Goal: Information Seeking & Learning: Learn about a topic

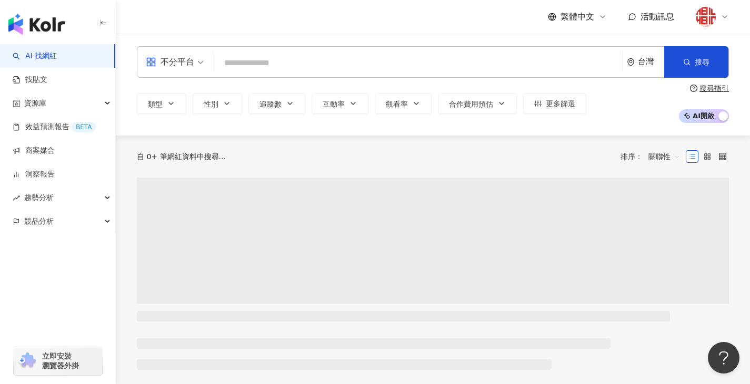
click at [232, 69] on input "search" at bounding box center [417, 63] width 399 height 20
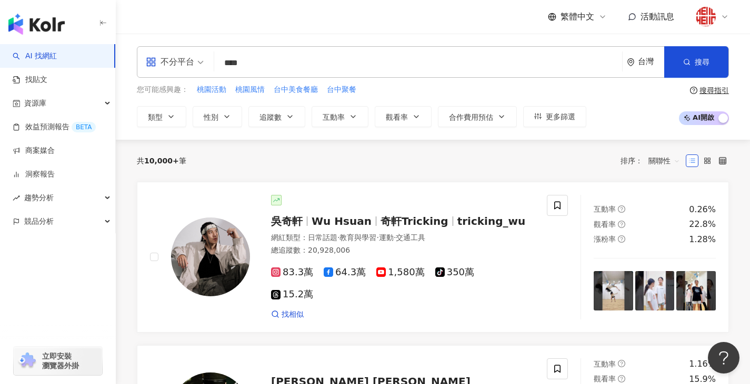
type input "****"
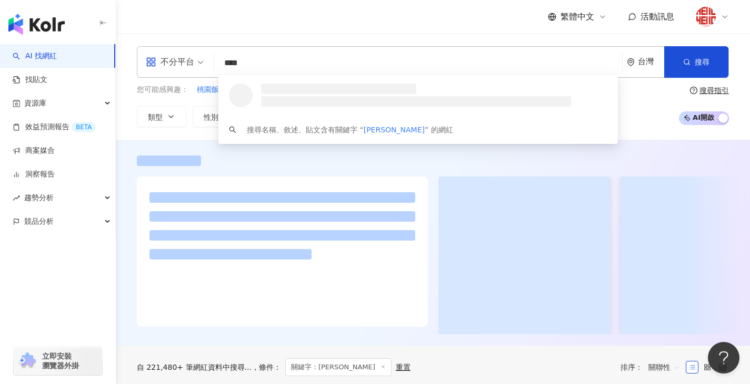
click at [188, 72] on span at bounding box center [175, 62] width 58 height 31
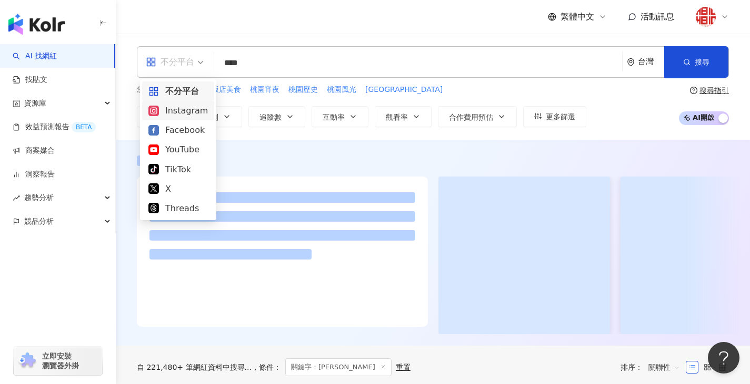
click at [184, 112] on div "Instagram" at bounding box center [177, 110] width 59 height 13
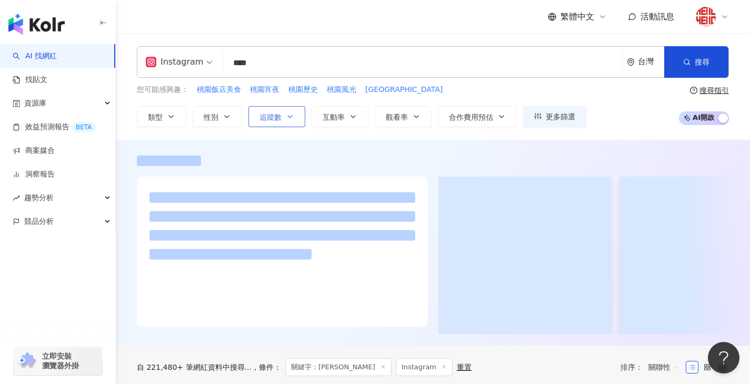
click at [267, 117] on span "追蹤數" at bounding box center [270, 117] width 22 height 8
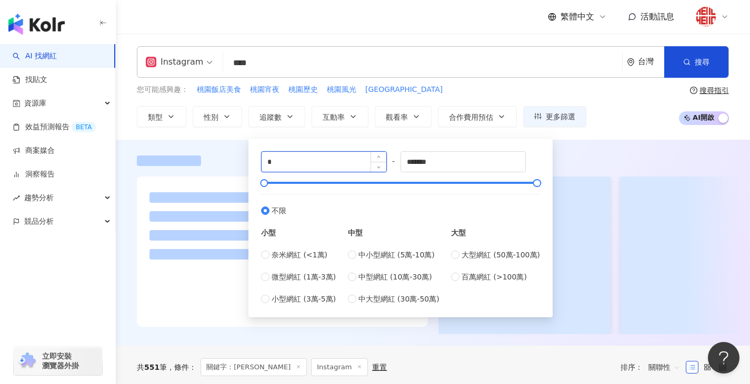
click at [286, 164] on input "*" at bounding box center [323, 162] width 125 height 20
type input "*****"
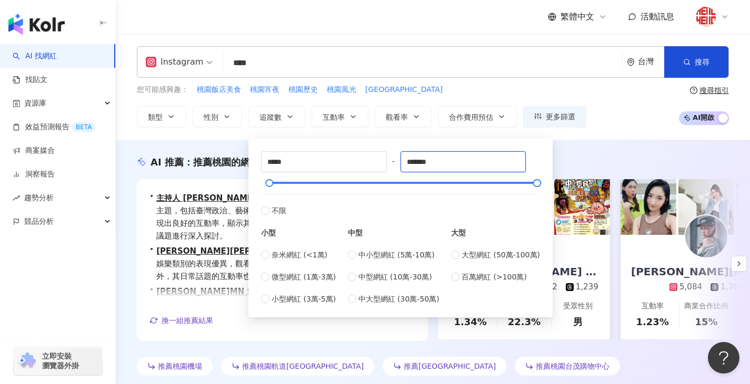
drag, startPoint x: 421, startPoint y: 163, endPoint x: 401, endPoint y: 163, distance: 19.5
click at [401, 163] on div "***** - ******* 不限 小型 奈米網紅 (<1萬) 微型網紅 (1萬-3萬) 小型網紅 (3萬-5萬) 中型 中小型網紅 (5萬-10萬) 中型…" at bounding box center [400, 228] width 279 height 154
type input "*****"
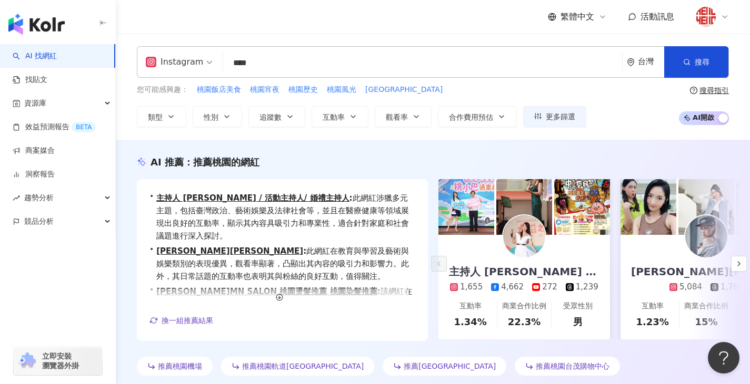
click at [606, 126] on div "您可能感興趣： 桃園飯店美食 桃園宵夜 桃園歷史 桃園風光 桃園鄉土 類型 性別 追蹤數 互動率 觀看率 合作費用預估 更多篩選 ***** - ***** …" at bounding box center [433, 105] width 592 height 43
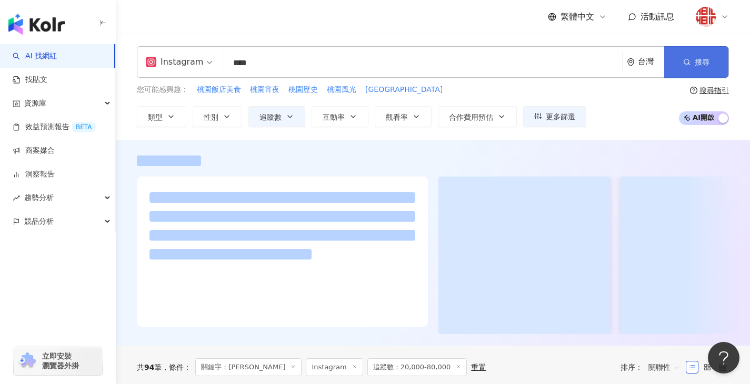
click at [713, 70] on button "搜尋" at bounding box center [696, 62] width 64 height 32
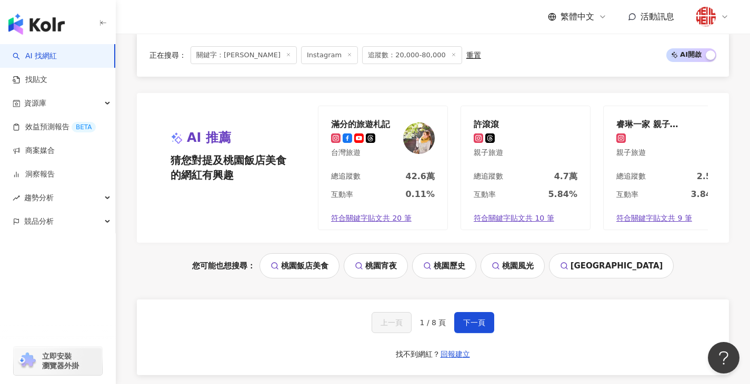
scroll to position [2240, 0]
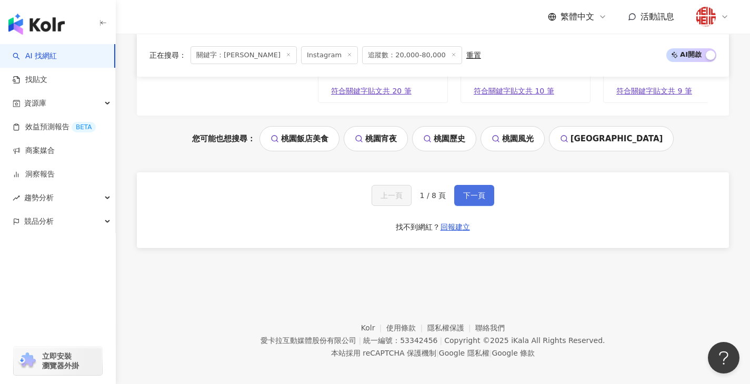
click at [461, 195] on button "下一頁" at bounding box center [474, 195] width 40 height 21
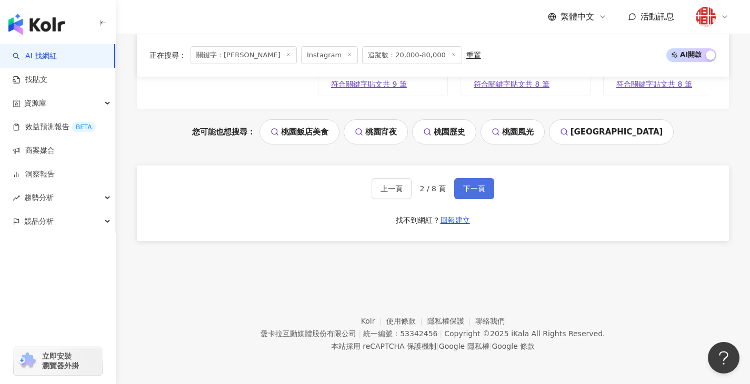
click at [475, 188] on span "下一頁" at bounding box center [474, 189] width 22 height 8
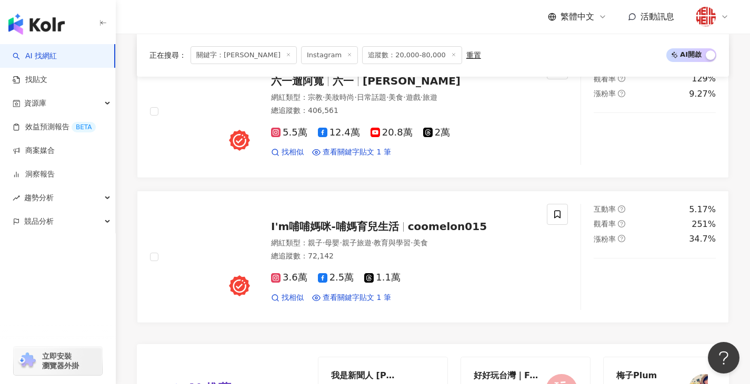
scroll to position [2134, 0]
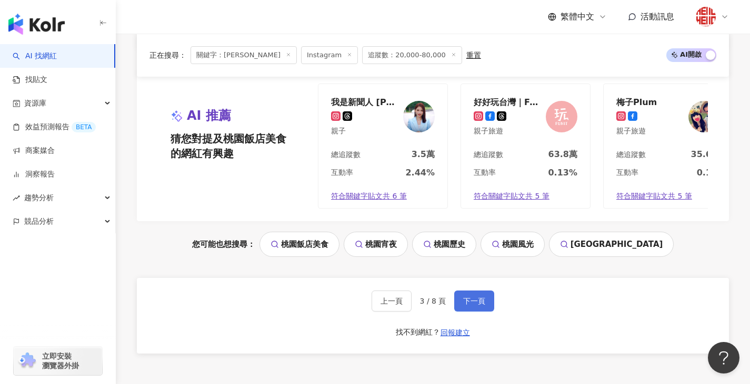
click at [475, 297] on span "下一頁" at bounding box center [474, 301] width 22 height 8
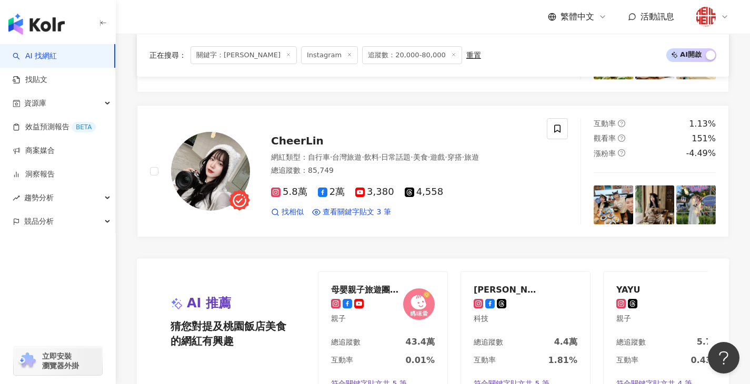
scroll to position [2240, 0]
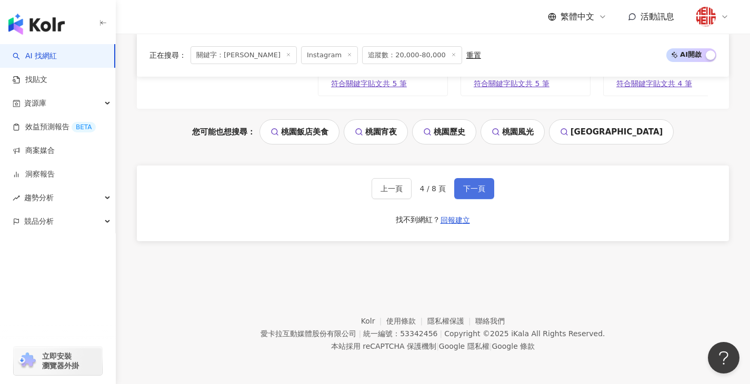
click at [484, 192] on button "下一頁" at bounding box center [474, 188] width 40 height 21
click at [477, 194] on button "下一頁" at bounding box center [474, 188] width 40 height 21
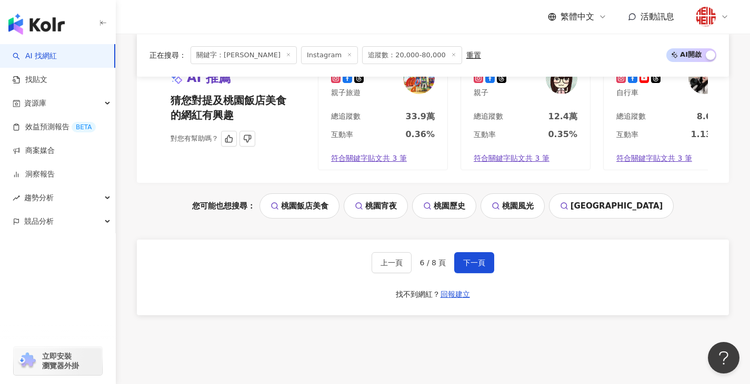
scroll to position [2250, 0]
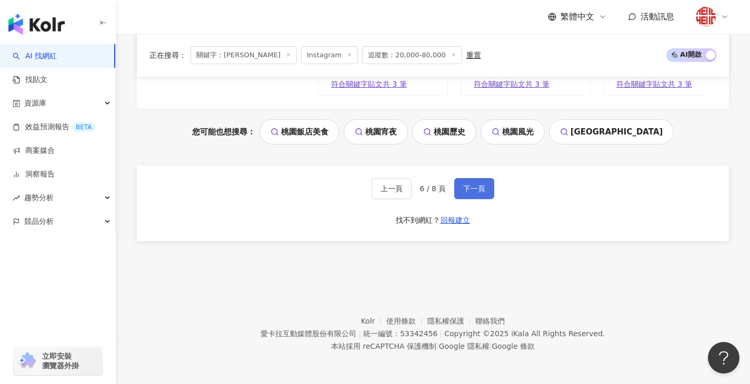
click at [464, 185] on span "下一頁" at bounding box center [474, 189] width 22 height 8
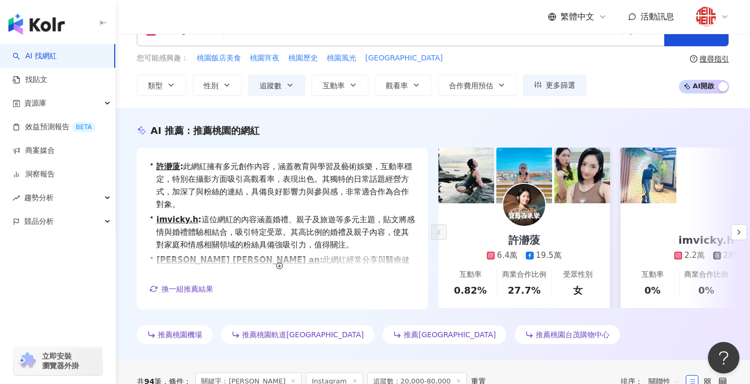
scroll to position [0, 0]
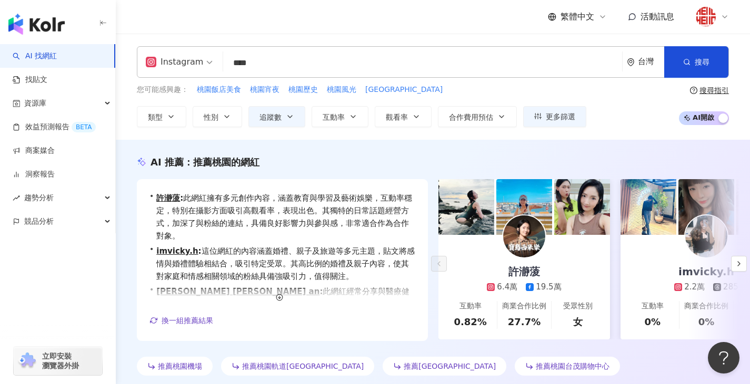
click at [247, 60] on input "****" at bounding box center [422, 63] width 390 height 20
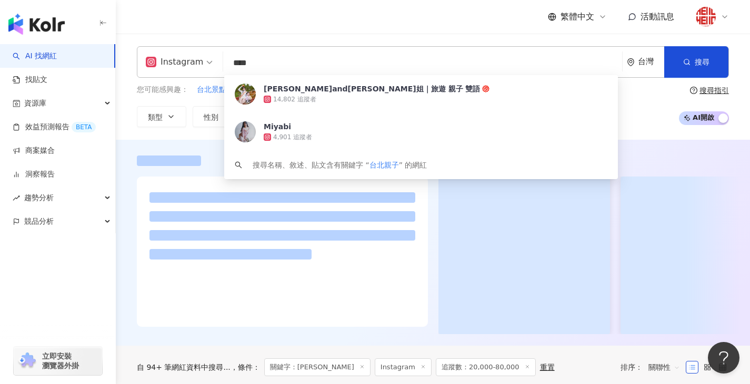
click at [453, 38] on div "Instagram **** 台灣 搜尋 3b549336-6a46-496e-8ff0-145336c7377c 玹玹and玹姐｜旅遊 親子 雙語 14,8…" at bounding box center [433, 87] width 634 height 106
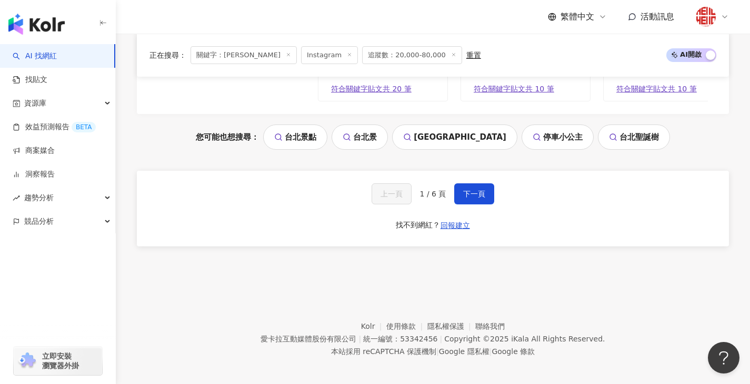
scroll to position [2247, 0]
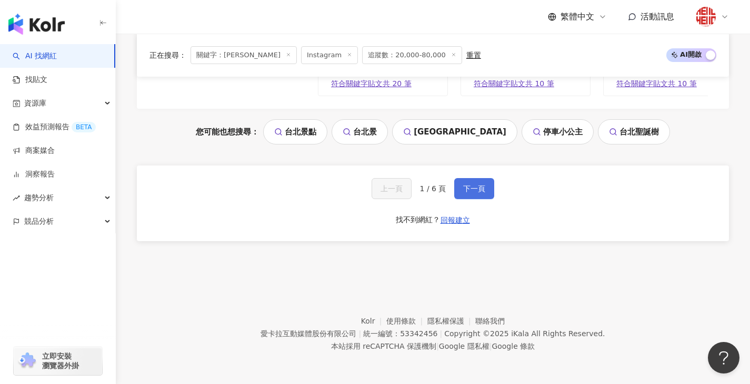
click at [481, 185] on button "下一頁" at bounding box center [474, 188] width 40 height 21
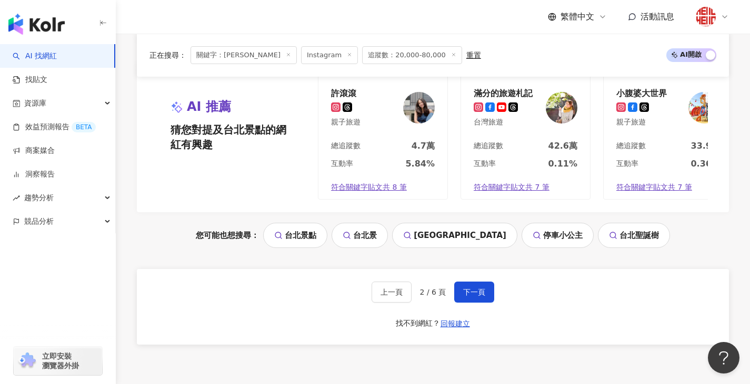
scroll to position [2132, 0]
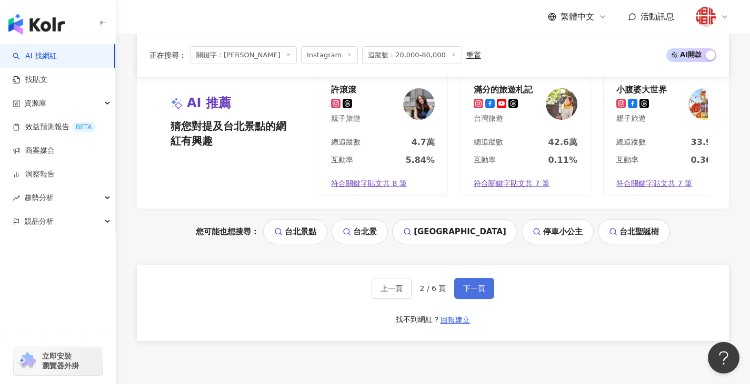
click at [468, 289] on button "下一頁" at bounding box center [474, 288] width 40 height 21
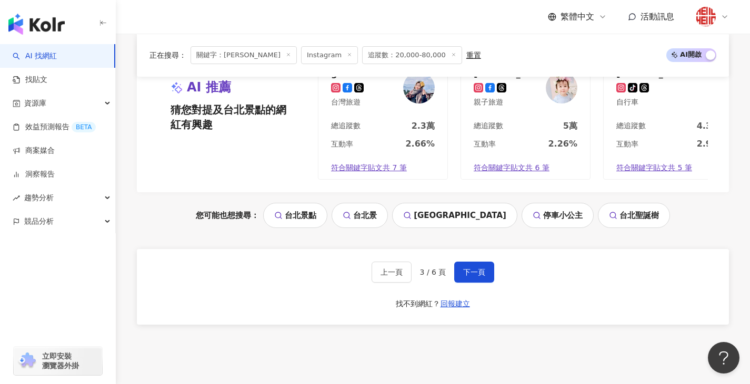
scroll to position [2240, 0]
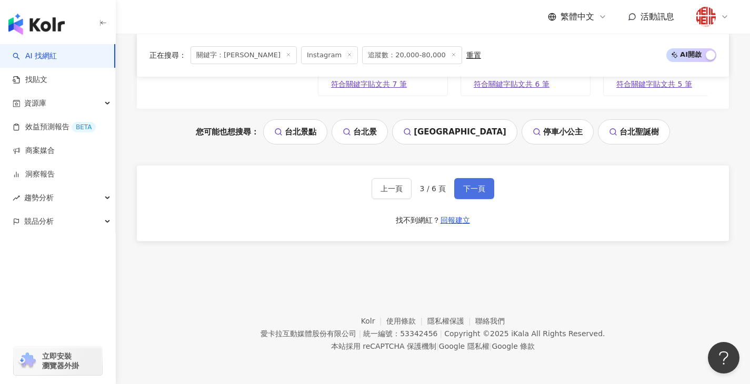
click at [488, 196] on button "下一頁" at bounding box center [474, 188] width 40 height 21
click at [468, 193] on span "下一頁" at bounding box center [474, 189] width 22 height 8
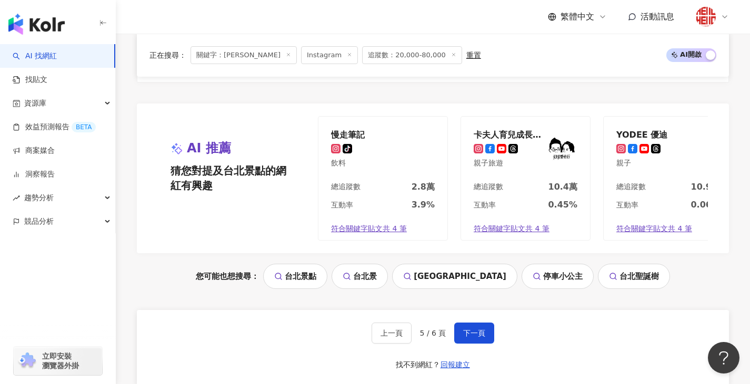
scroll to position [2197, 0]
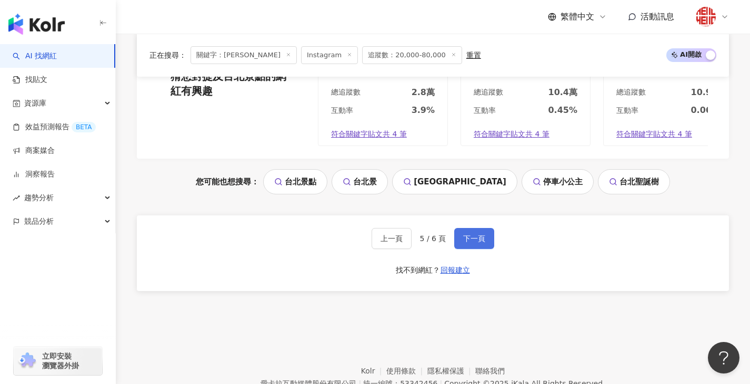
click at [470, 241] on span "下一頁" at bounding box center [474, 239] width 22 height 8
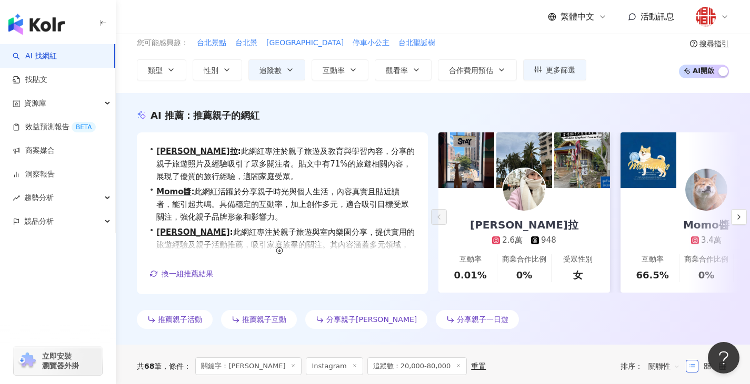
scroll to position [0, 0]
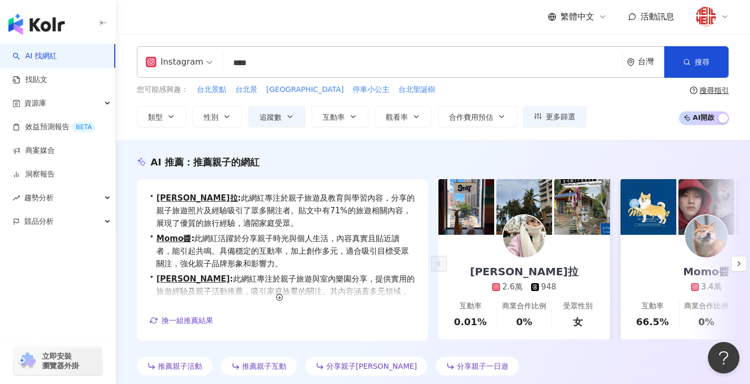
click at [285, 57] on input "****" at bounding box center [422, 63] width 390 height 20
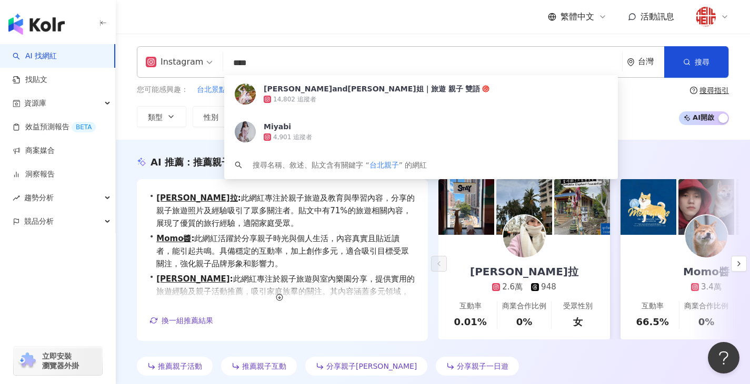
drag, startPoint x: 249, startPoint y: 69, endPoint x: 235, endPoint y: 67, distance: 13.8
click at [235, 67] on input "****" at bounding box center [422, 63] width 390 height 20
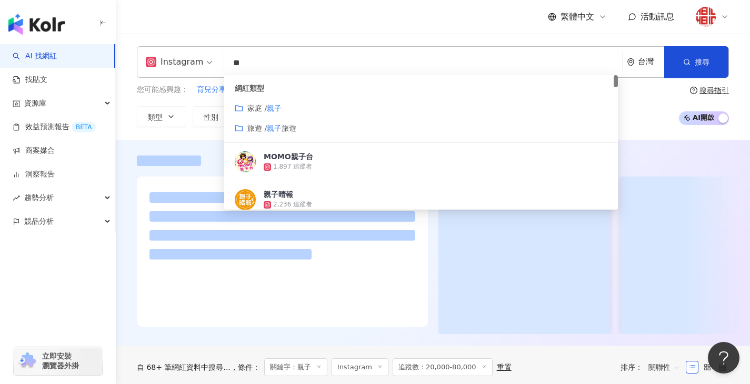
type input "**"
click at [391, 28] on div "繁體中文 活動訊息" at bounding box center [433, 17] width 592 height 34
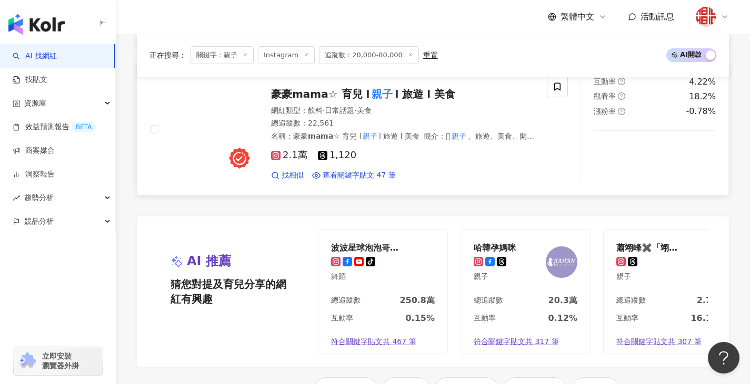
scroll to position [2194, 0]
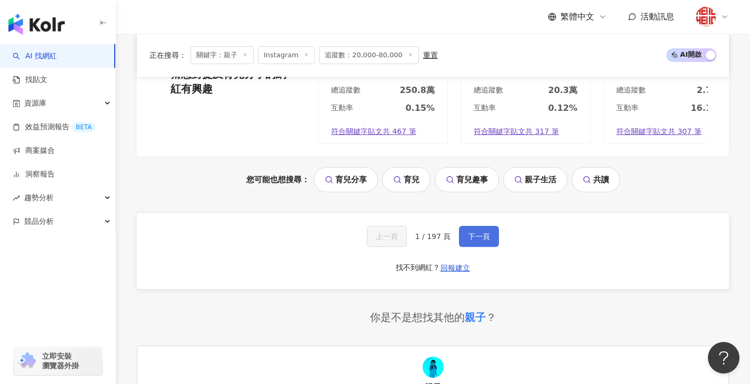
click at [475, 232] on span "下一頁" at bounding box center [479, 236] width 22 height 8
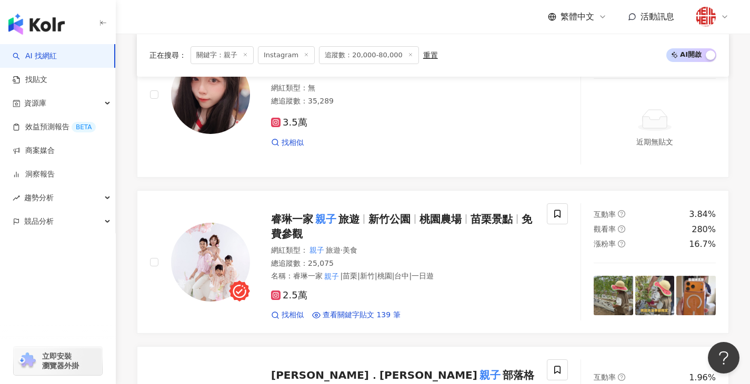
scroll to position [859, 0]
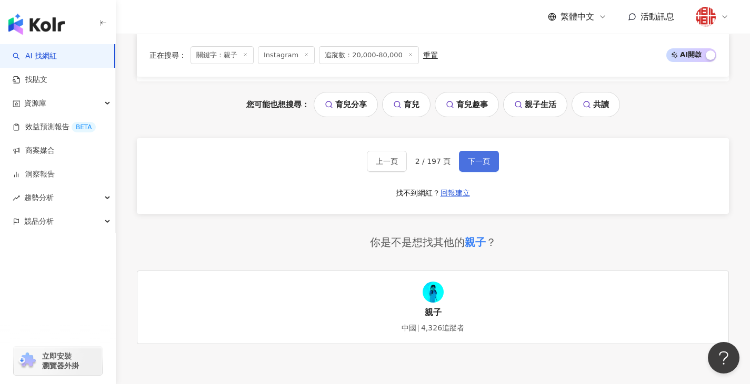
click at [475, 164] on span "下一頁" at bounding box center [479, 161] width 22 height 8
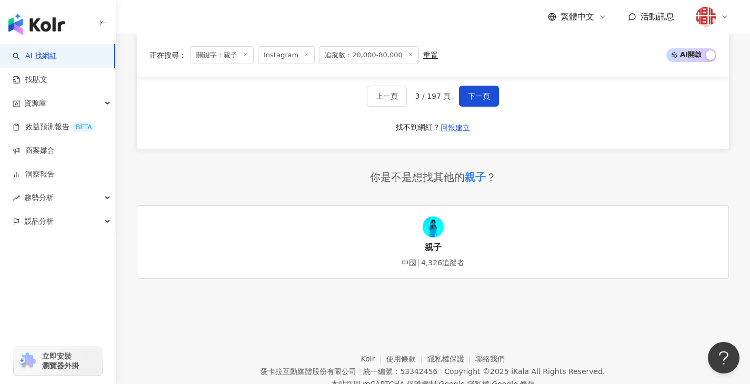
scroll to position [2171, 0]
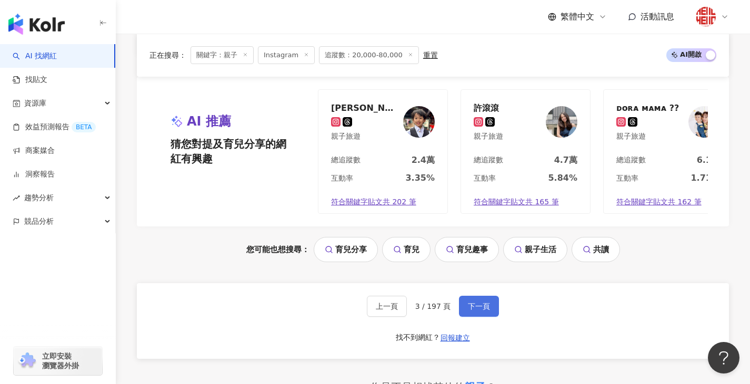
click at [478, 296] on button "下一頁" at bounding box center [479, 306] width 40 height 21
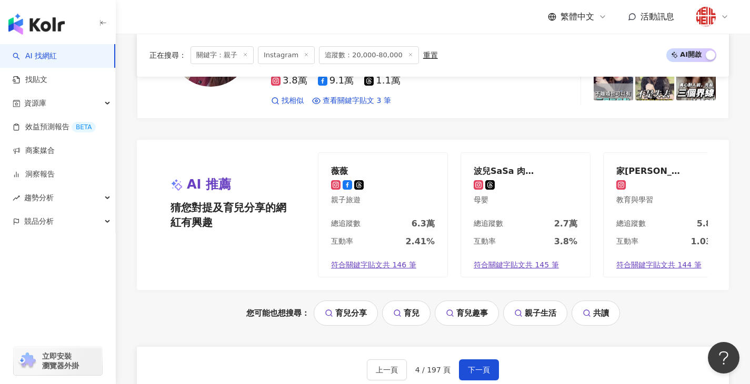
scroll to position [2218, 0]
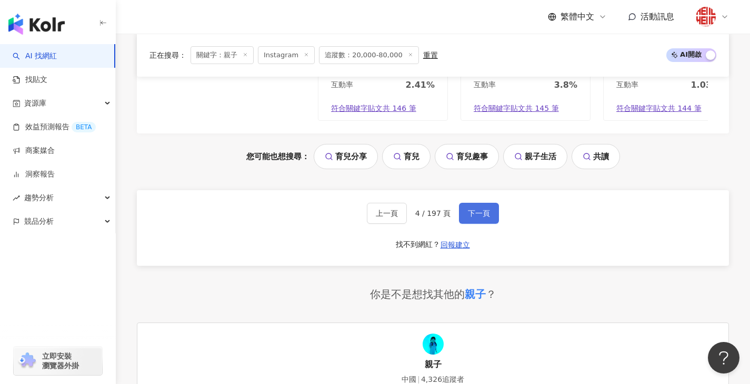
click at [472, 207] on button "下一頁" at bounding box center [479, 213] width 40 height 21
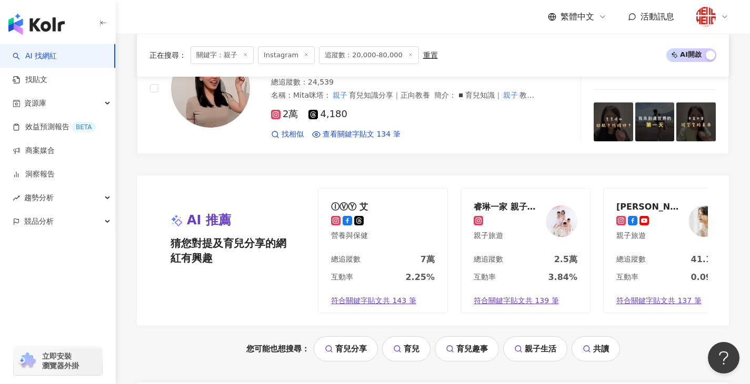
scroll to position [2277, 0]
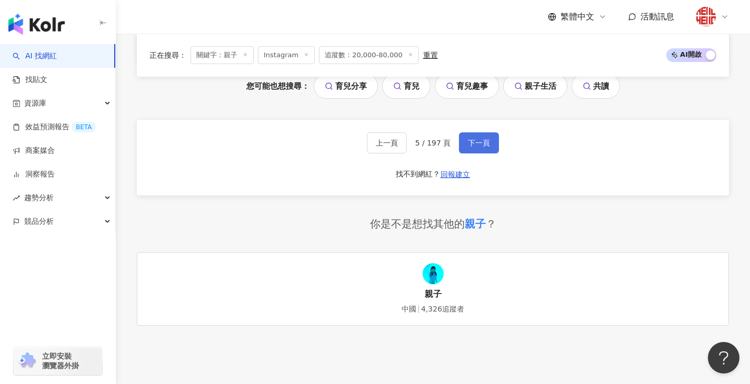
click at [460, 146] on button "下一頁" at bounding box center [479, 143] width 40 height 21
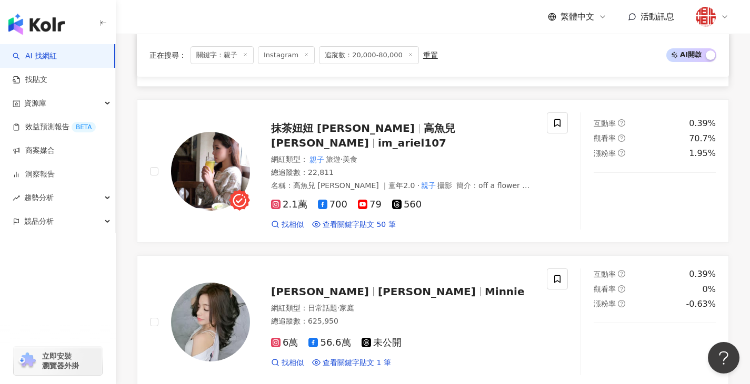
scroll to position [2090, 0]
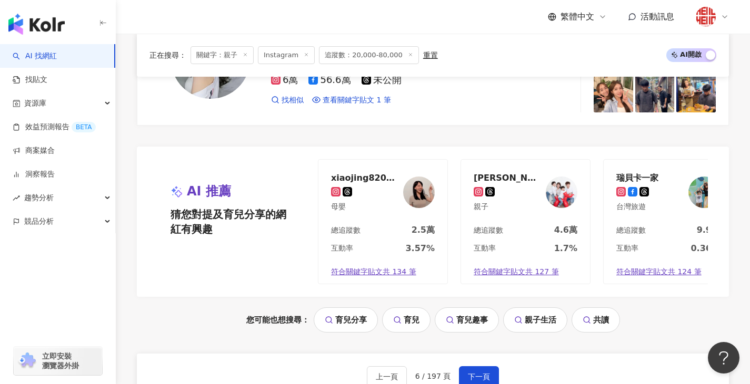
click at [474, 373] on span "下一頁" at bounding box center [479, 377] width 22 height 8
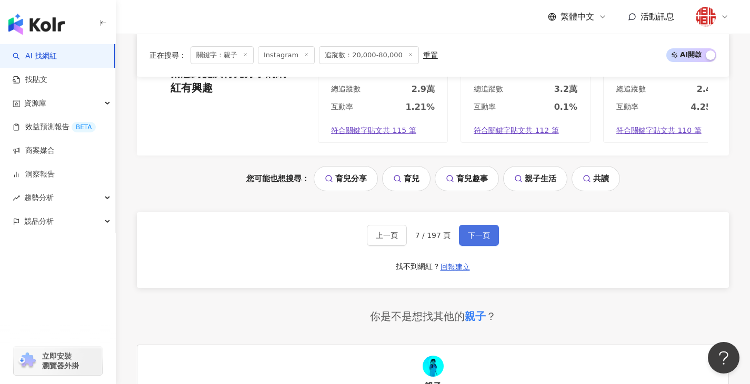
click at [495, 246] on button "下一頁" at bounding box center [479, 235] width 40 height 21
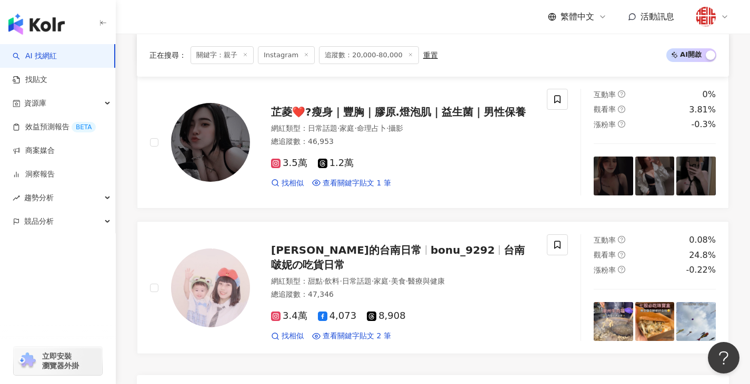
scroll to position [2145, 0]
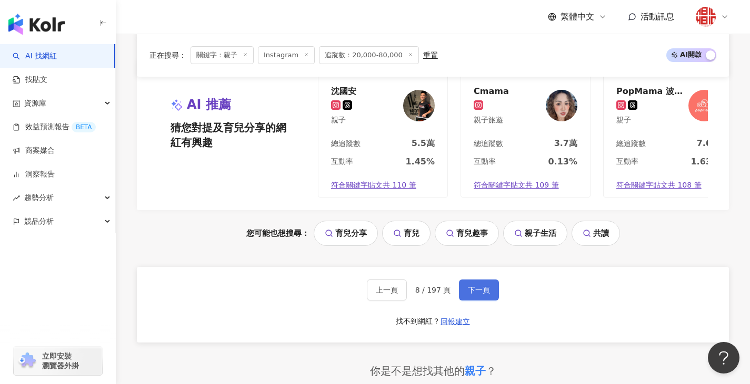
click at [479, 286] on span "下一頁" at bounding box center [479, 290] width 22 height 8
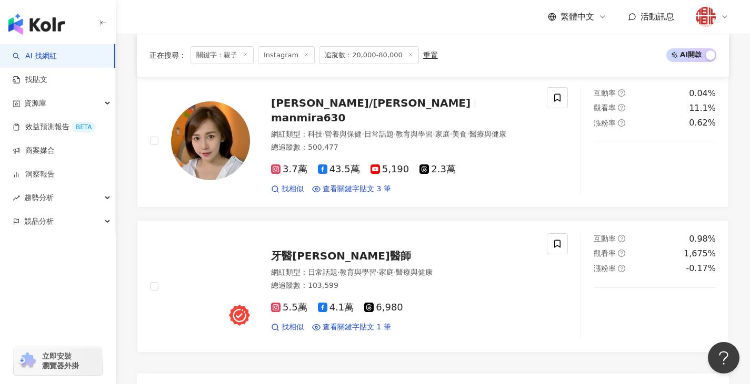
scroll to position [2122, 0]
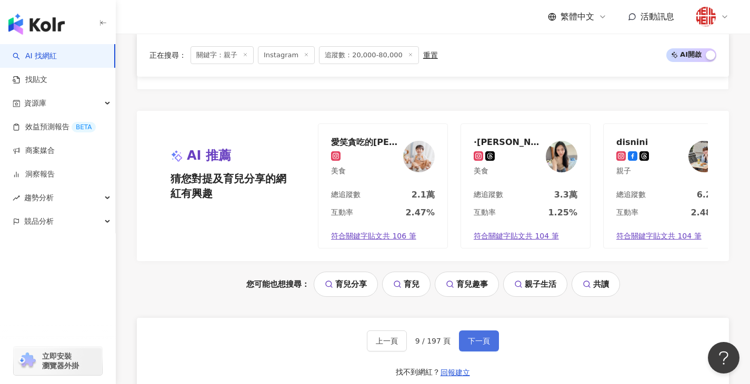
click at [474, 337] on span "下一頁" at bounding box center [479, 341] width 22 height 8
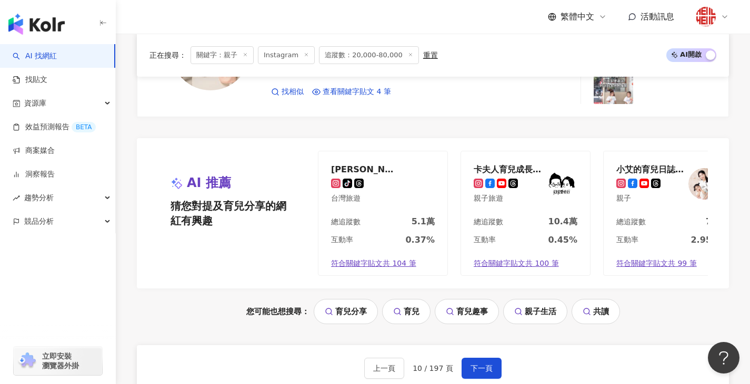
scroll to position [2219, 0]
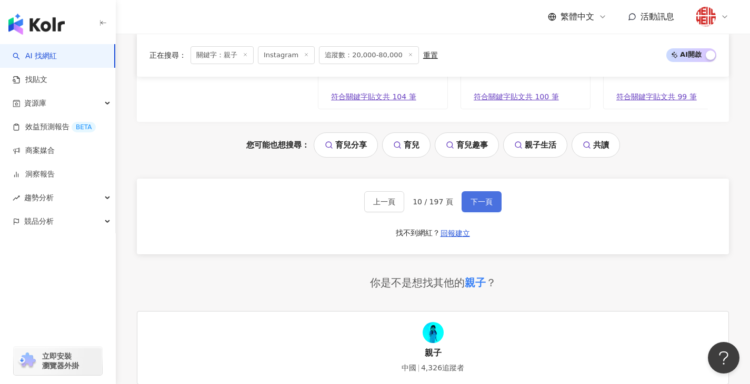
click at [465, 211] on button "下一頁" at bounding box center [481, 201] width 40 height 21
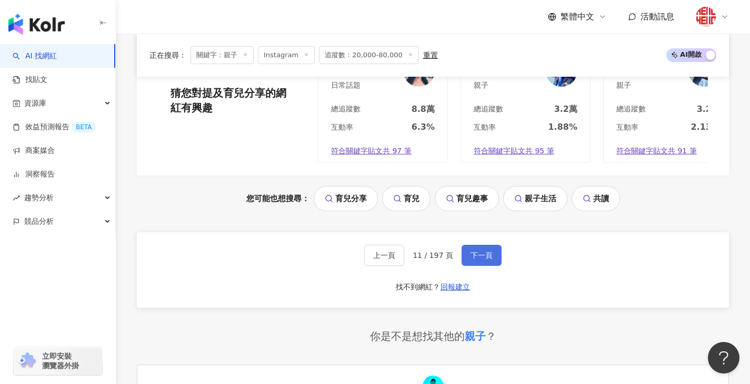
click at [461, 266] on button "下一頁" at bounding box center [481, 255] width 40 height 21
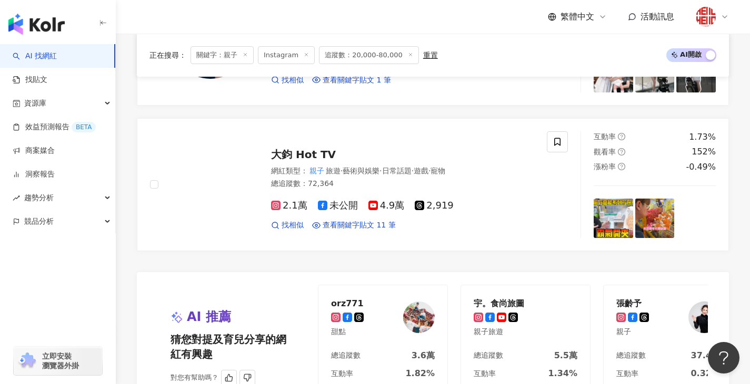
scroll to position [2130, 0]
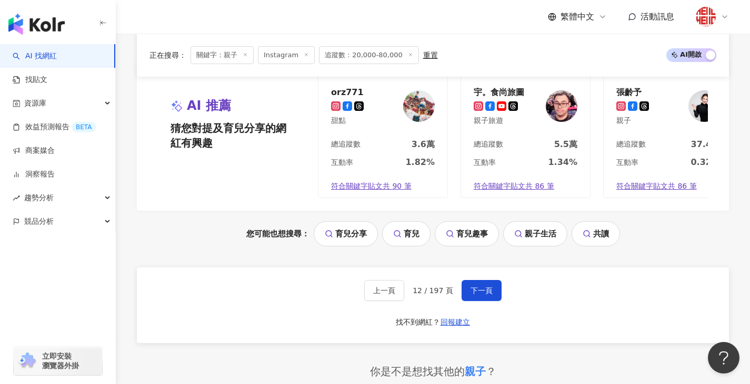
click at [472, 319] on div "上一頁 12 / 197 頁 下一頁 找不到網紅？ 回報建立" at bounding box center [433, 306] width 592 height 76
click at [472, 295] on span "下一頁" at bounding box center [481, 291] width 22 height 8
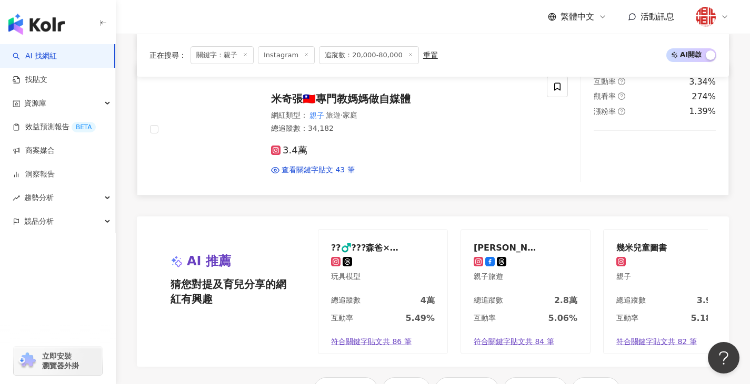
scroll to position [2067, 0]
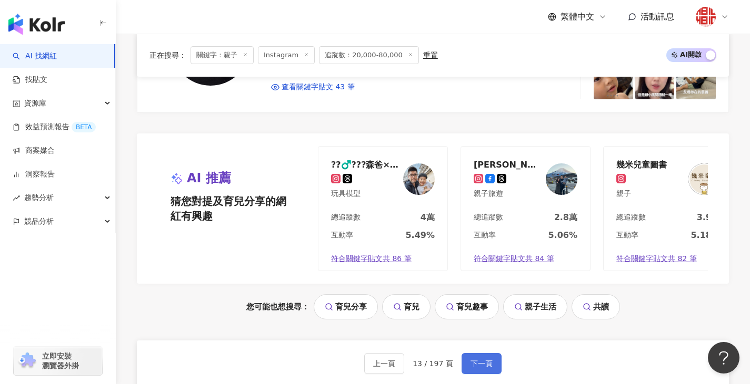
click at [478, 354] on button "下一頁" at bounding box center [481, 363] width 40 height 21
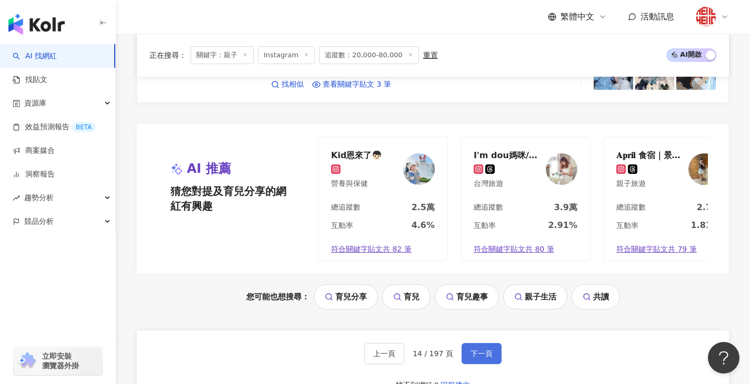
click at [485, 355] on button "下一頁" at bounding box center [481, 353] width 40 height 21
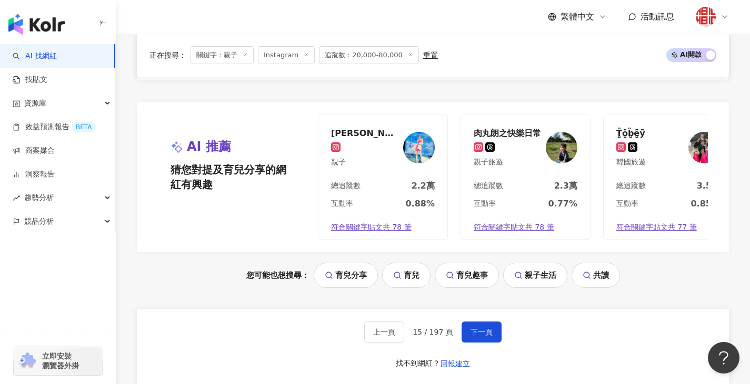
scroll to position [2172, 0]
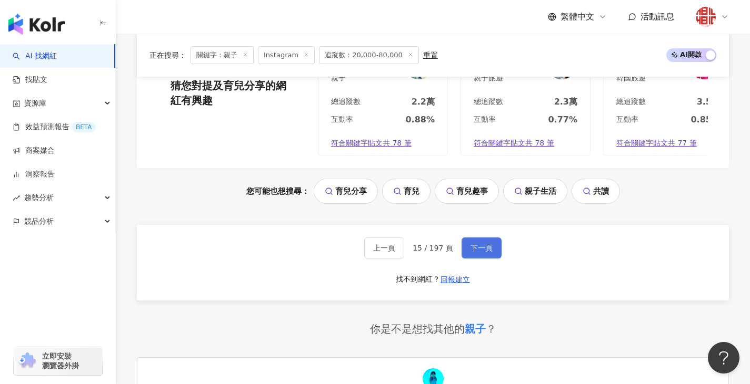
click at [472, 250] on button "下一頁" at bounding box center [481, 248] width 40 height 21
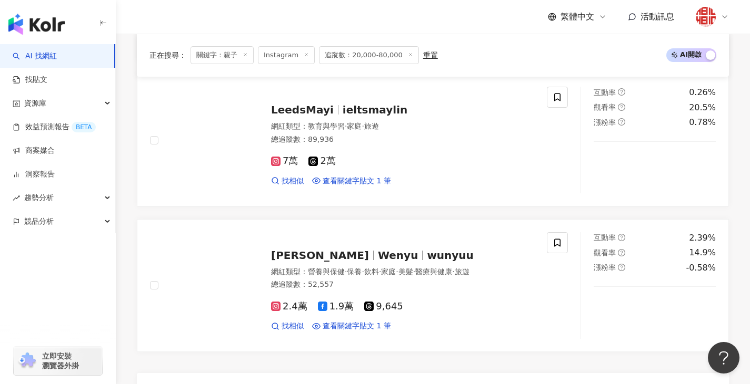
scroll to position [2133, 0]
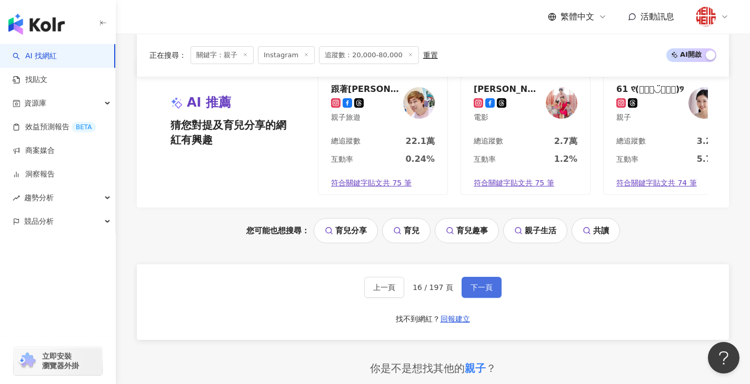
click at [473, 290] on button "下一頁" at bounding box center [481, 287] width 40 height 21
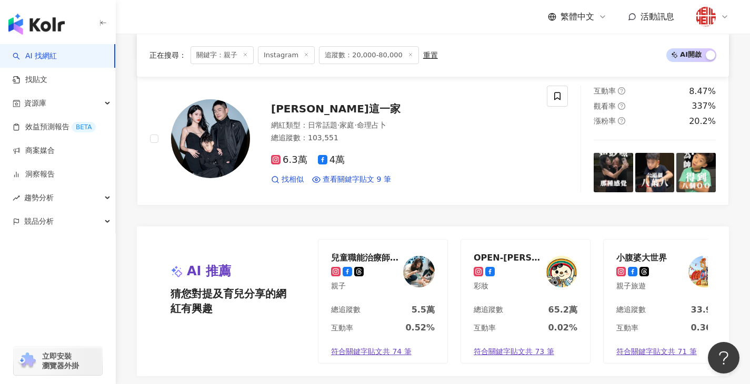
scroll to position [2291, 0]
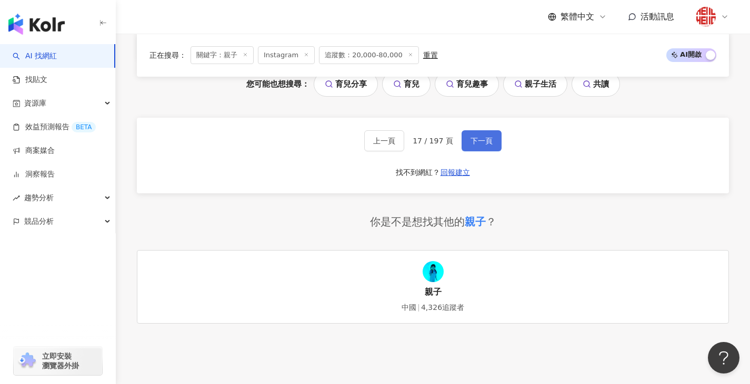
click at [475, 143] on button "下一頁" at bounding box center [481, 140] width 40 height 21
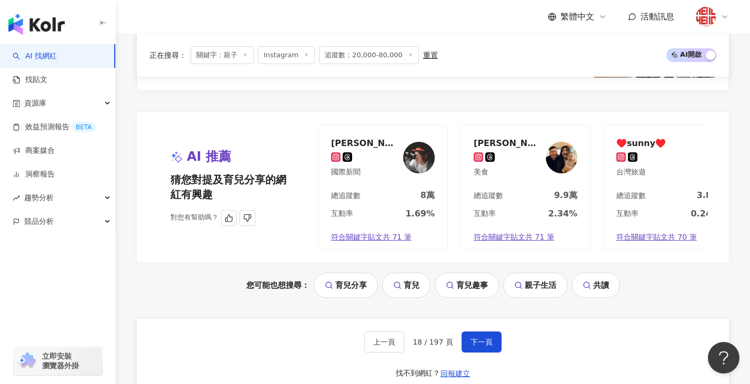
scroll to position [2133, 0]
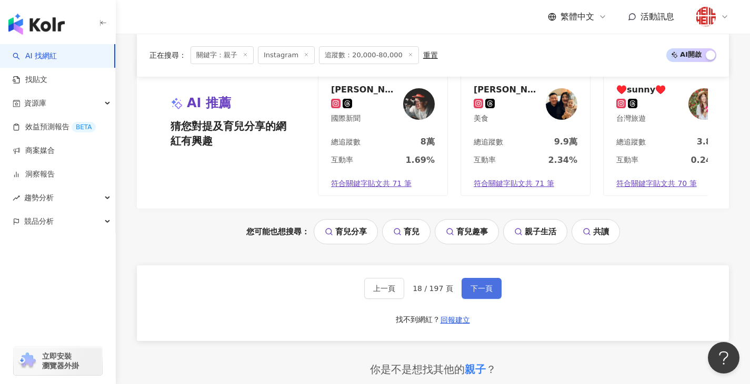
click at [470, 293] on span "下一頁" at bounding box center [481, 289] width 22 height 8
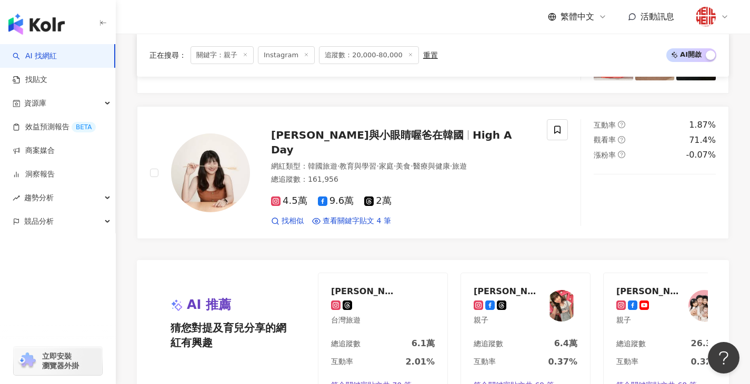
scroll to position [2246, 0]
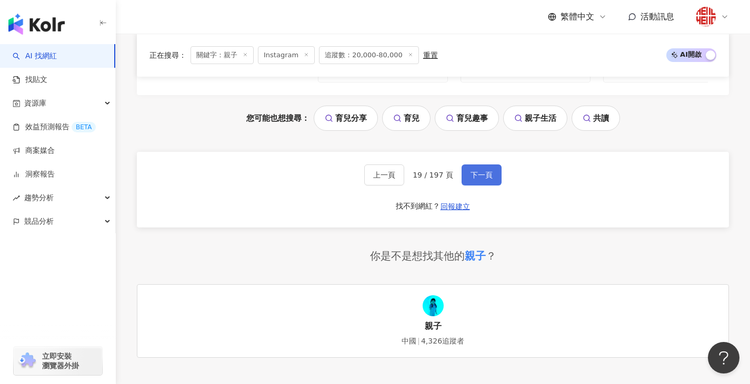
click at [474, 179] on span "下一頁" at bounding box center [481, 175] width 22 height 8
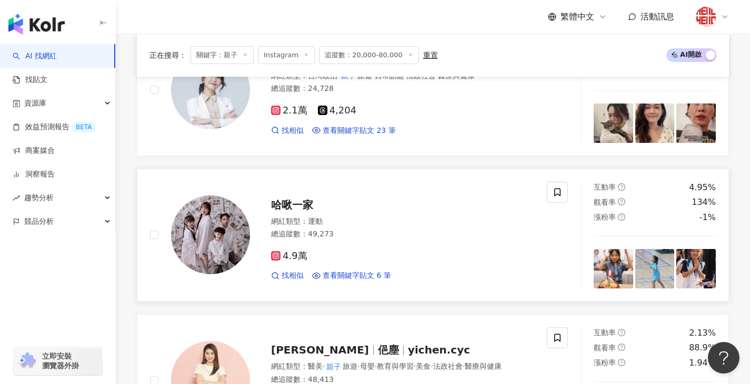
scroll to position [628, 0]
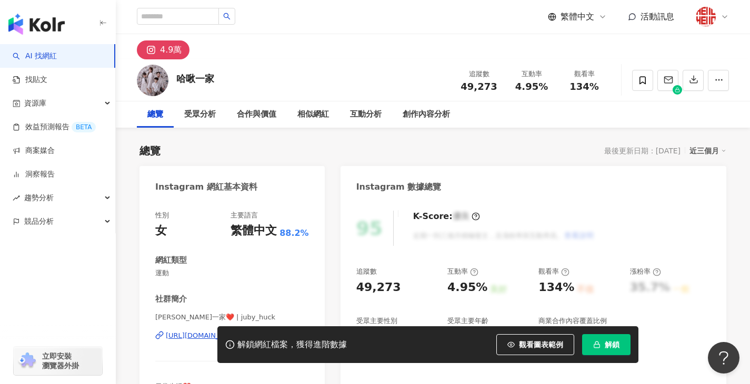
scroll to position [158, 0]
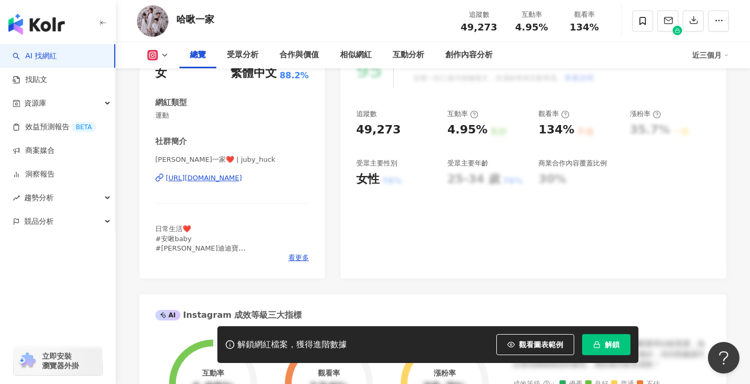
click at [242, 178] on div "https://www.instagram.com/juby_huck/" at bounding box center [204, 178] width 76 height 9
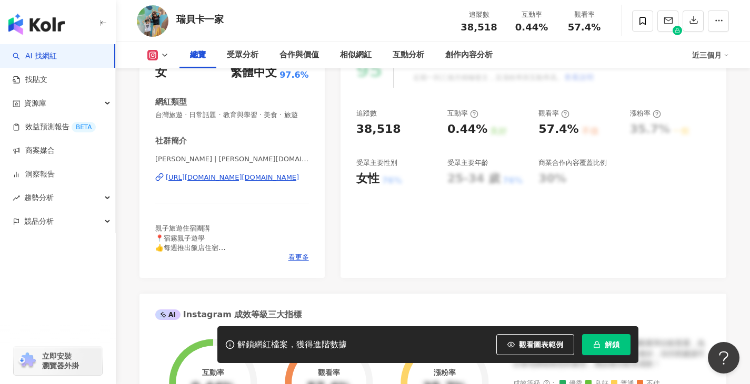
scroll to position [158, 0]
click at [241, 183] on div "https://www.instagram.com/rebecca.s.family/" at bounding box center [232, 178] width 133 height 9
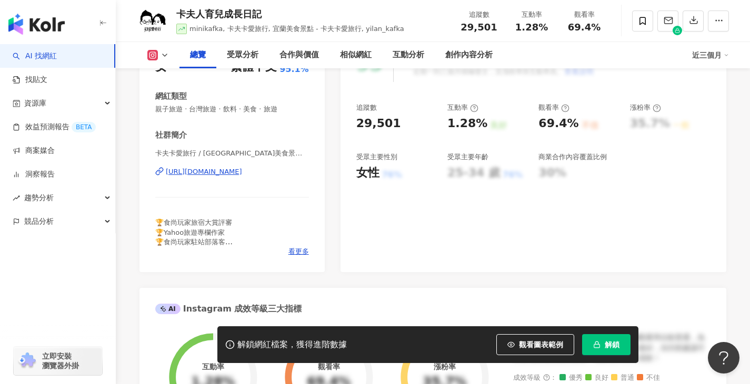
scroll to position [105, 0]
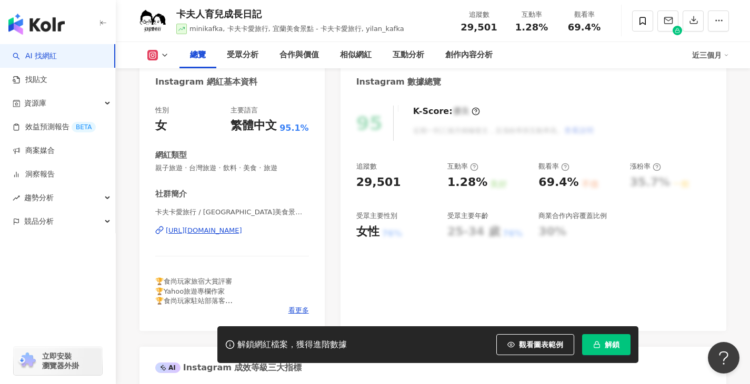
click at [187, 227] on div "https://www.instagram.com/yilan_kafka/" at bounding box center [204, 230] width 76 height 9
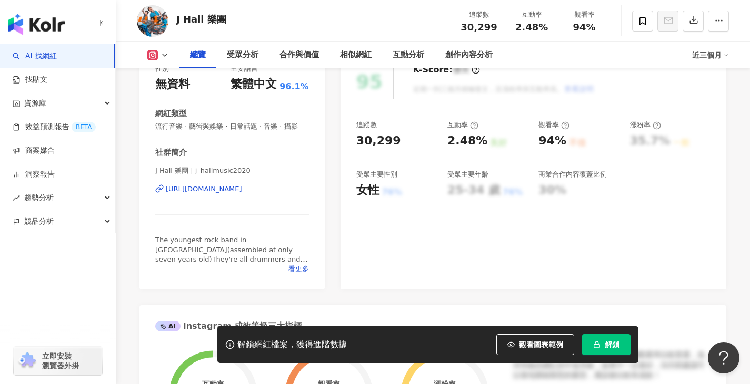
scroll to position [158, 0]
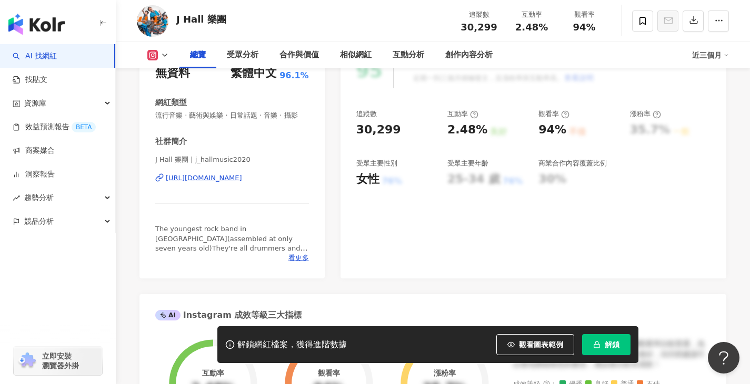
click at [242, 183] on div "https://www.instagram.com/j_hallmusic2020/" at bounding box center [204, 178] width 76 height 9
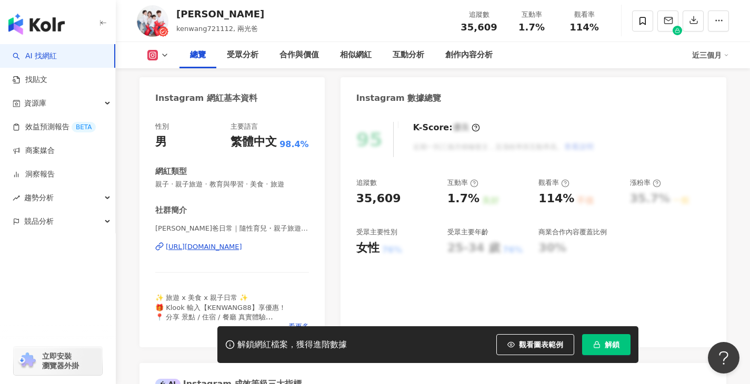
scroll to position [105, 0]
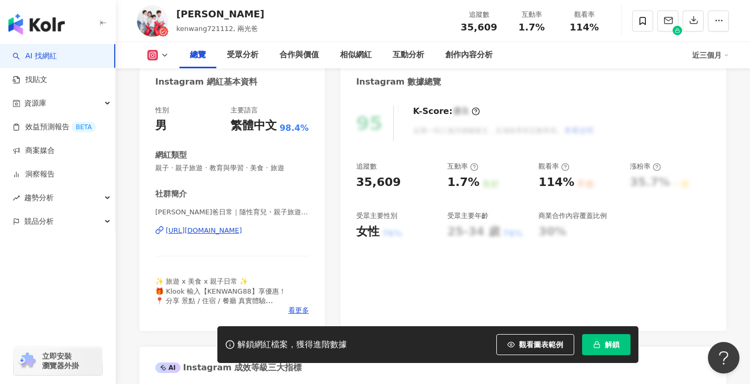
click at [218, 228] on div "[URL][DOMAIN_NAME]" at bounding box center [204, 230] width 76 height 9
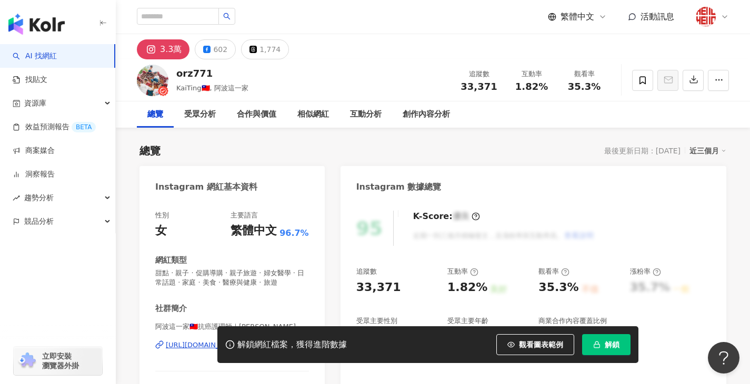
click at [186, 347] on div "解鎖網紅檔案，獲得進階數據 觀看圖表範例 解鎖" at bounding box center [375, 345] width 750 height 37
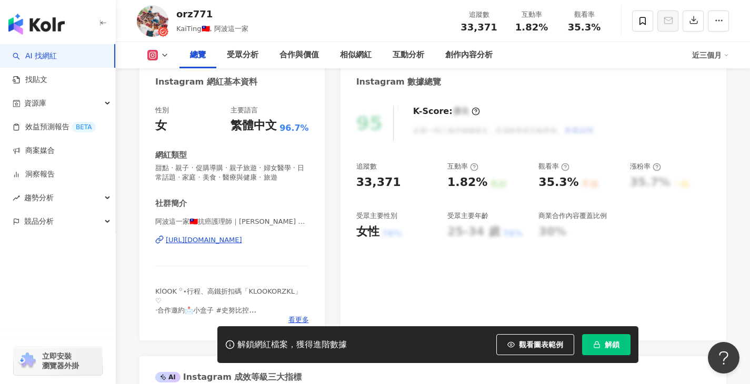
click at [242, 244] on div "https://www.instagram.com/orz771/" at bounding box center [204, 240] width 76 height 9
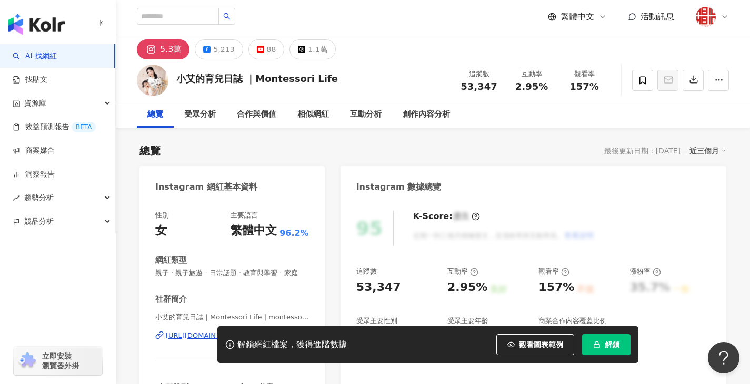
scroll to position [158, 0]
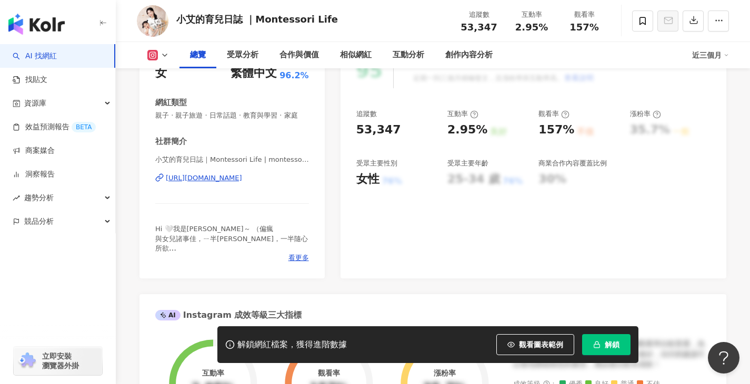
click at [242, 183] on div "https://www.instagram.com/montessorilifeda/" at bounding box center [204, 178] width 76 height 9
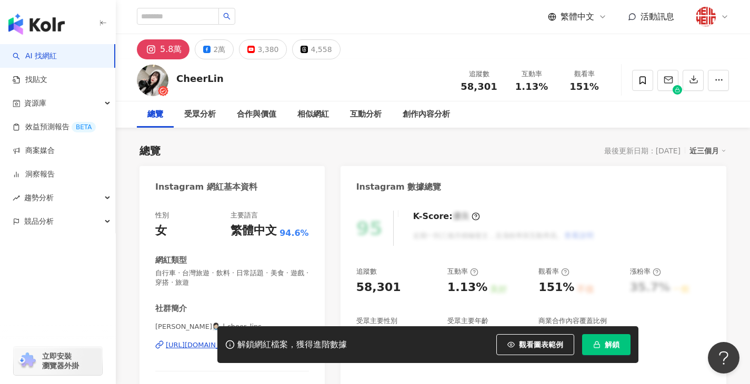
click at [242, 341] on div "https://www.instagram.com/cheer_lins/" at bounding box center [204, 345] width 76 height 9
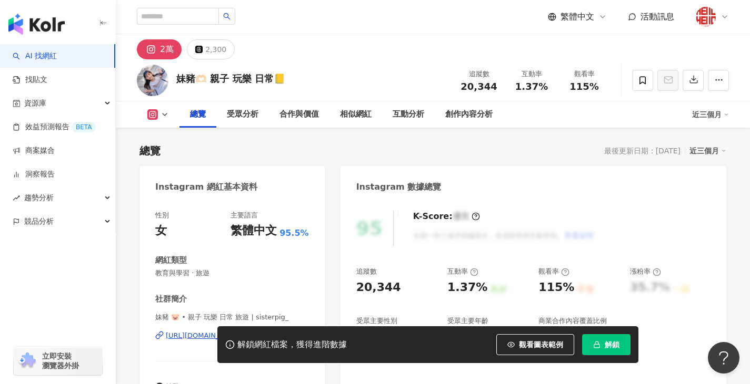
scroll to position [158, 0]
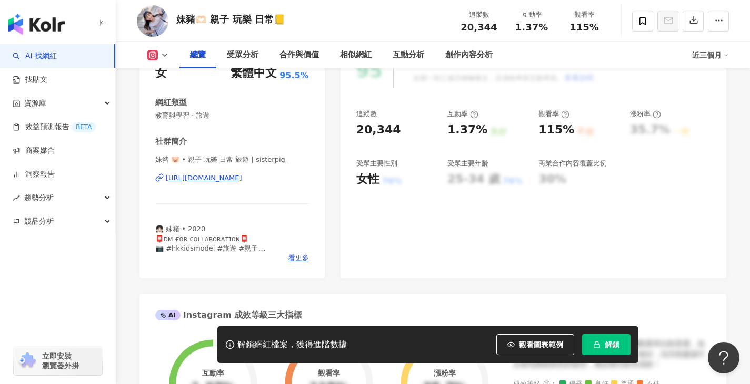
click at [242, 179] on div "[URL][DOMAIN_NAME]" at bounding box center [204, 178] width 76 height 9
drag, startPoint x: 250, startPoint y: 179, endPoint x: 252, endPoint y: 173, distance: 6.8
click at [242, 179] on div "[URL][DOMAIN_NAME]" at bounding box center [204, 178] width 76 height 9
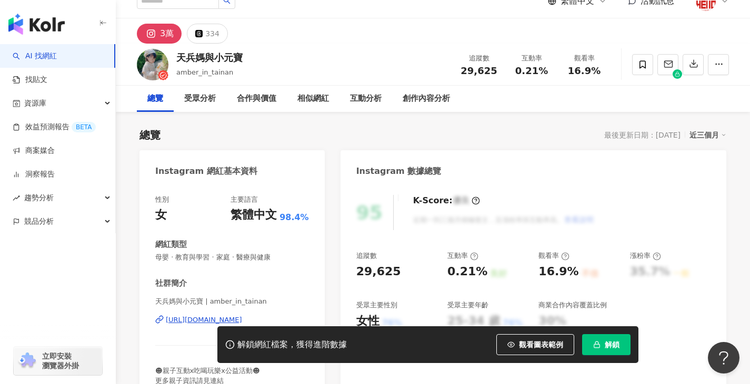
scroll to position [105, 0]
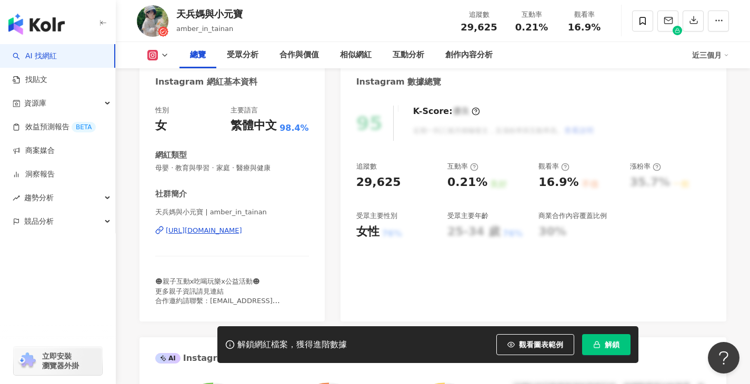
click at [227, 234] on div "[URL][DOMAIN_NAME]" at bounding box center [204, 230] width 76 height 9
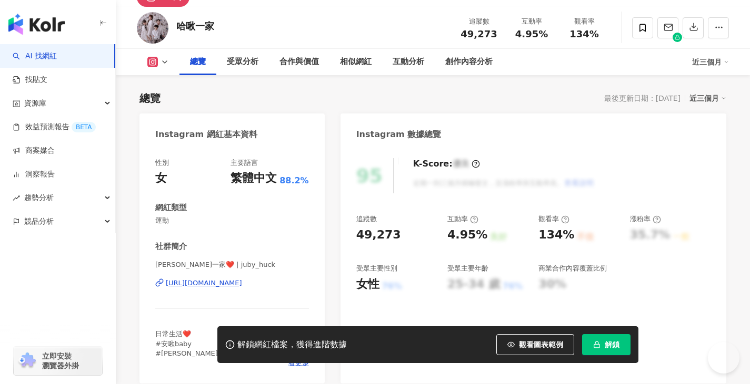
drag, startPoint x: 212, startPoint y: 281, endPoint x: 331, endPoint y: 178, distance: 157.3
click at [212, 281] on div "[URL][DOMAIN_NAME]" at bounding box center [204, 283] width 76 height 9
